Goal: Transaction & Acquisition: Purchase product/service

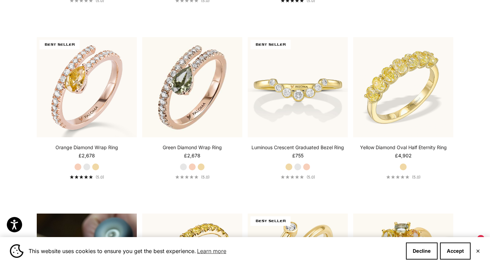
scroll to position [354, 0]
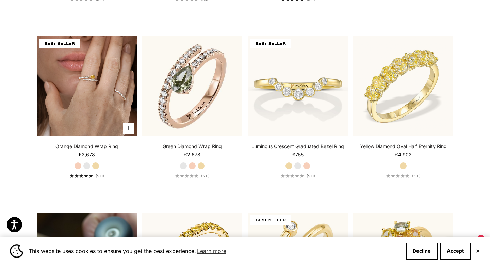
click at [75, 68] on img at bounding box center [87, 86] width 100 height 100
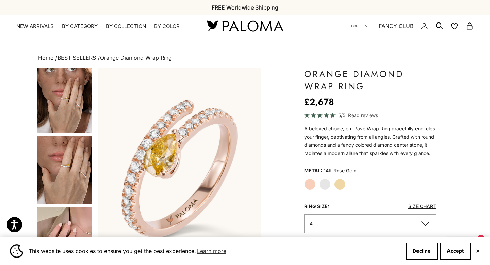
scroll to position [77, 0]
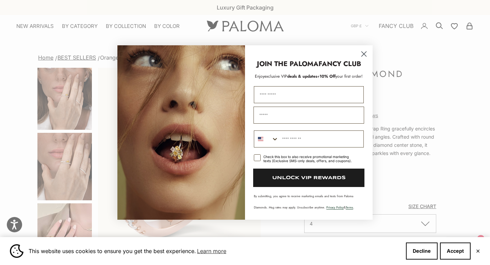
click at [366, 52] on circle "Close dialog" at bounding box center [363, 53] width 11 height 11
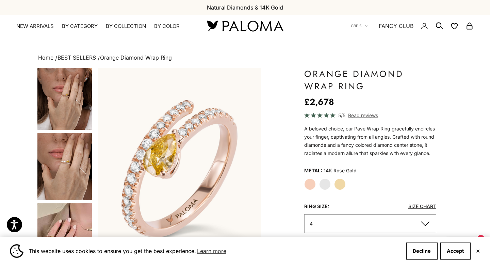
click at [58, 153] on img "Go to item 5" at bounding box center [64, 166] width 54 height 67
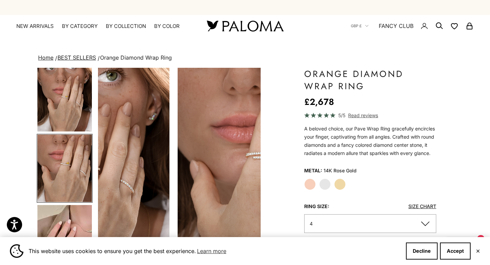
scroll to position [0, 341]
